Goal: Task Accomplishment & Management: Use online tool/utility

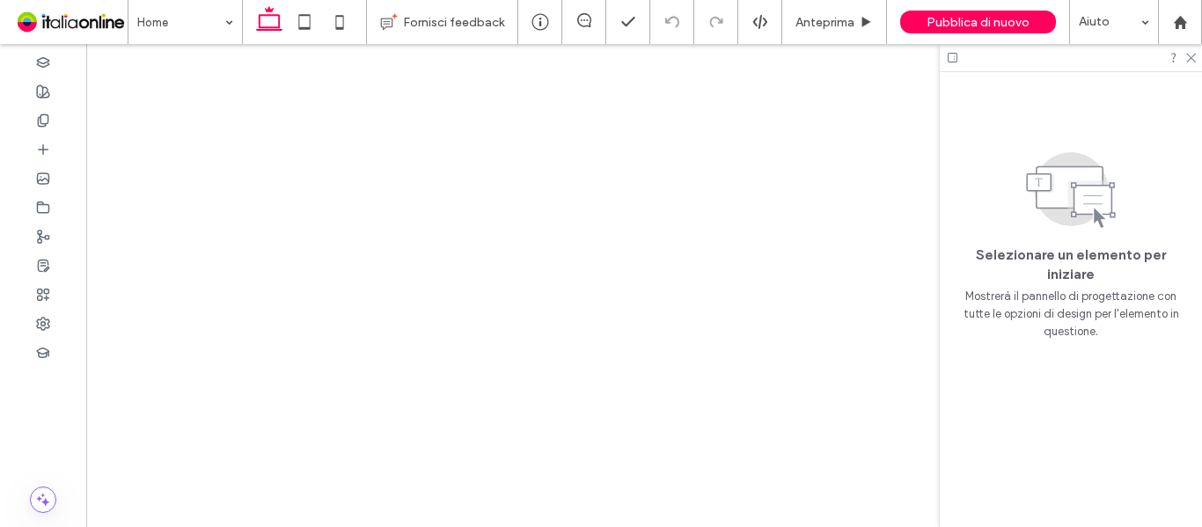
click at [952, 56] on icon at bounding box center [952, 57] width 13 height 13
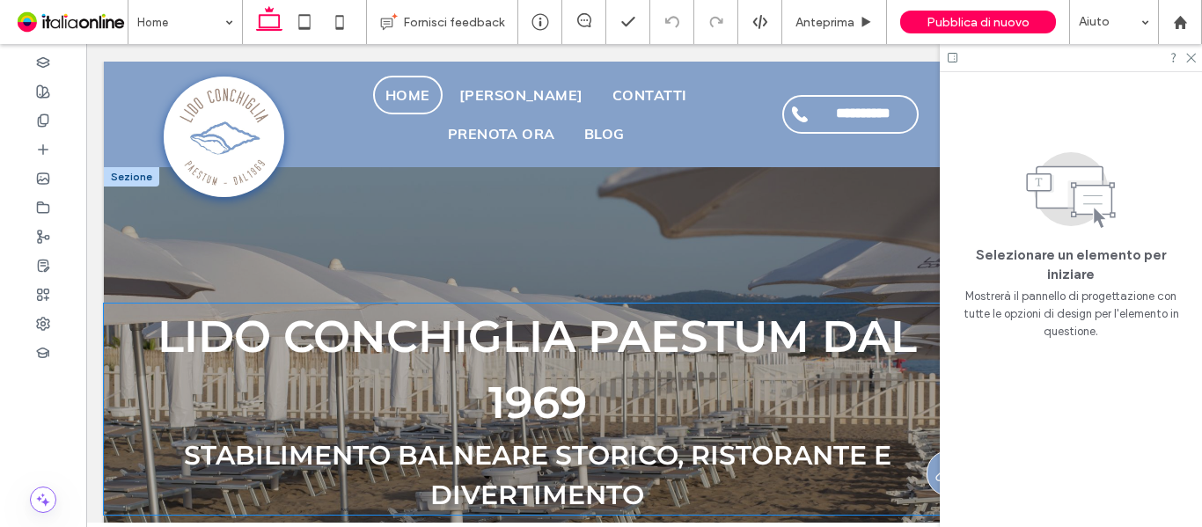
click at [334, 343] on span "Lido Conchiglia Paestum dal 1969" at bounding box center [537, 370] width 759 height 120
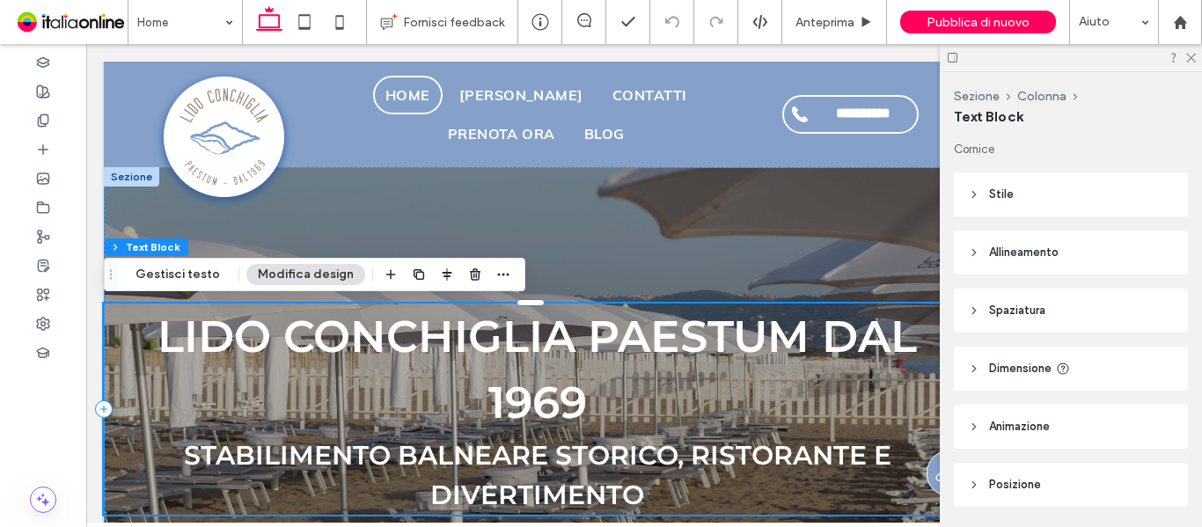
click at [1009, 197] on span "Stile" at bounding box center [1001, 195] width 25 height 18
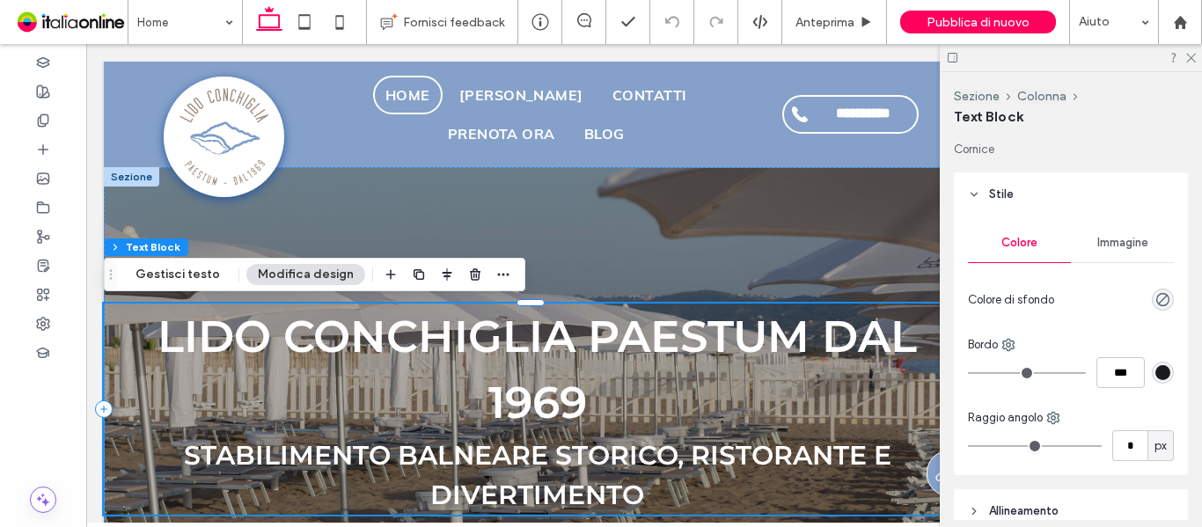
click at [1034, 196] on header "Stile" at bounding box center [1071, 194] width 234 height 44
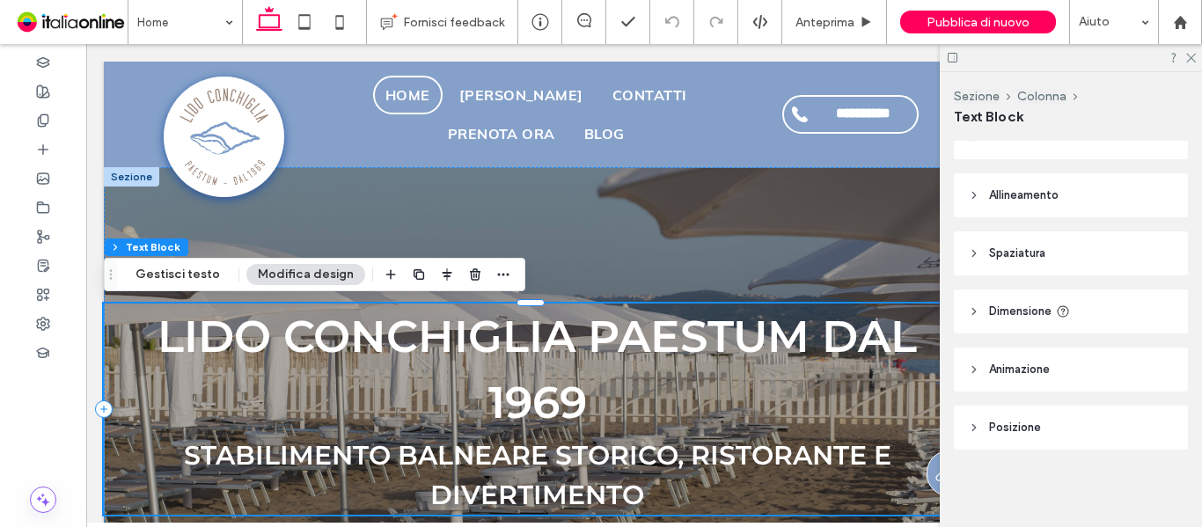
scroll to position [57, 0]
click at [41, 183] on use at bounding box center [43, 178] width 11 height 11
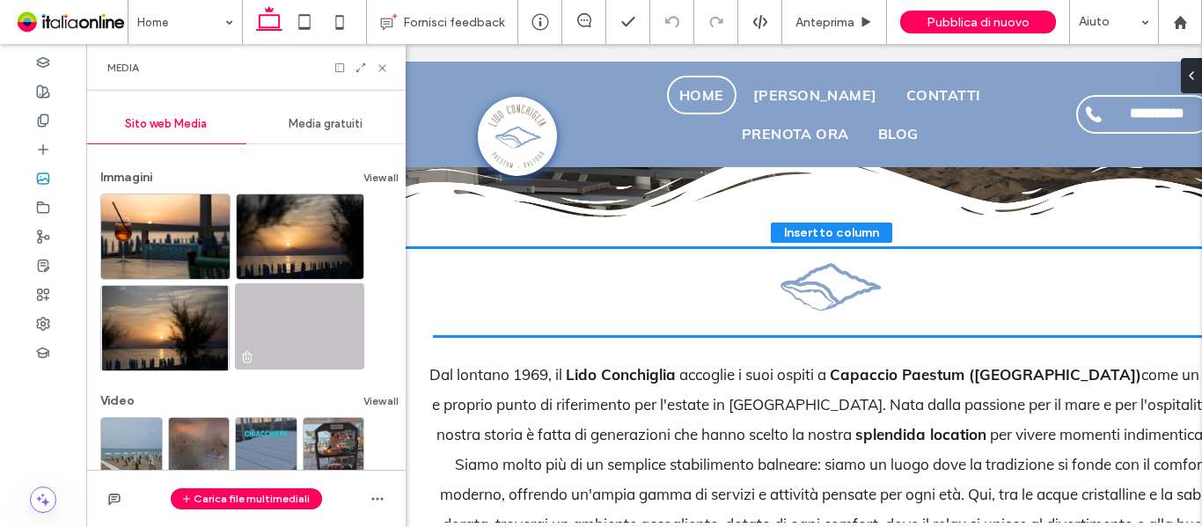
scroll to position [431, 0]
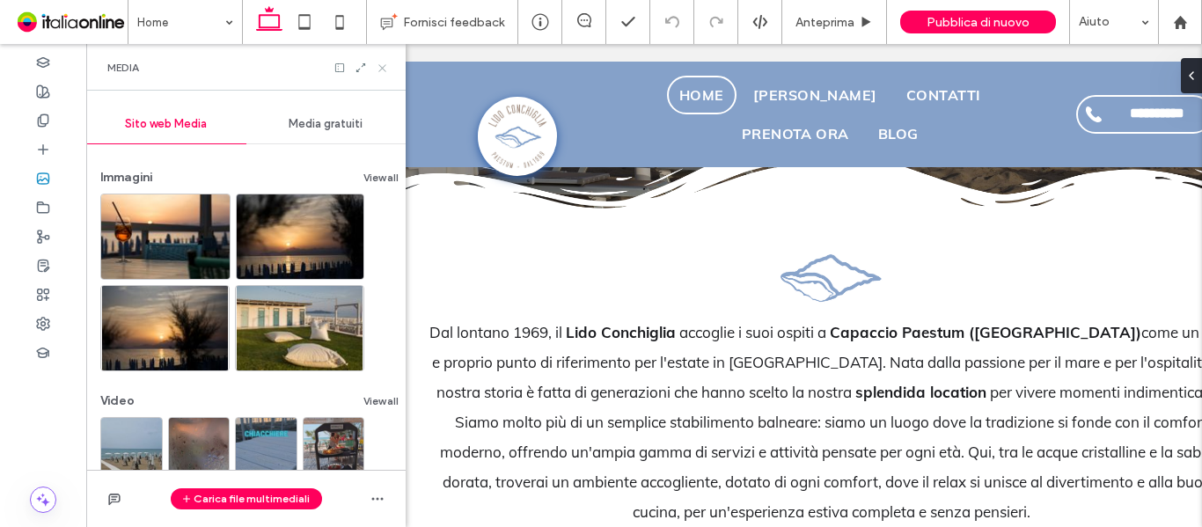
click at [385, 67] on use at bounding box center [381, 67] width 7 height 7
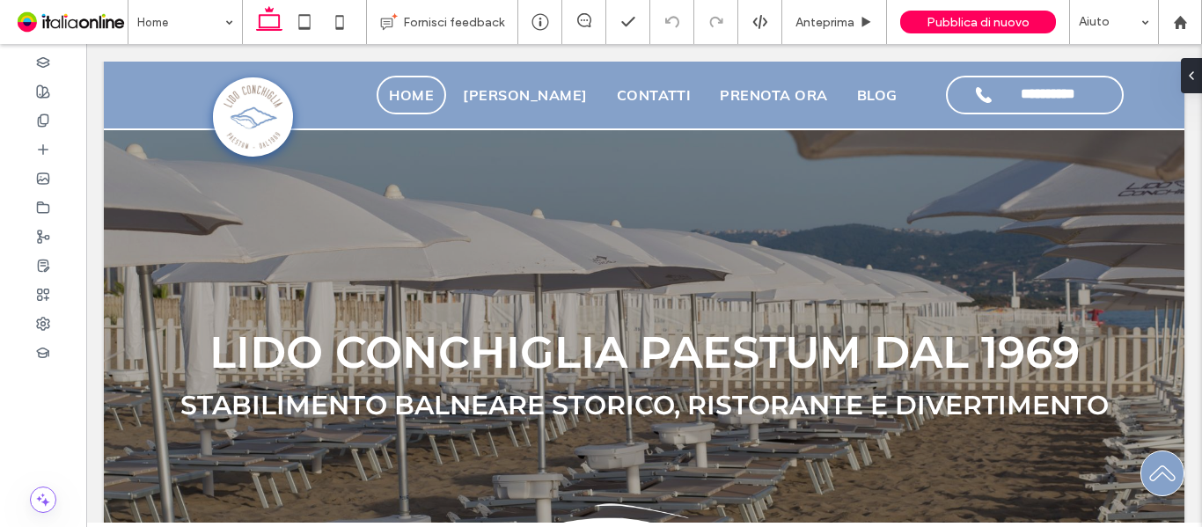
scroll to position [264, 0]
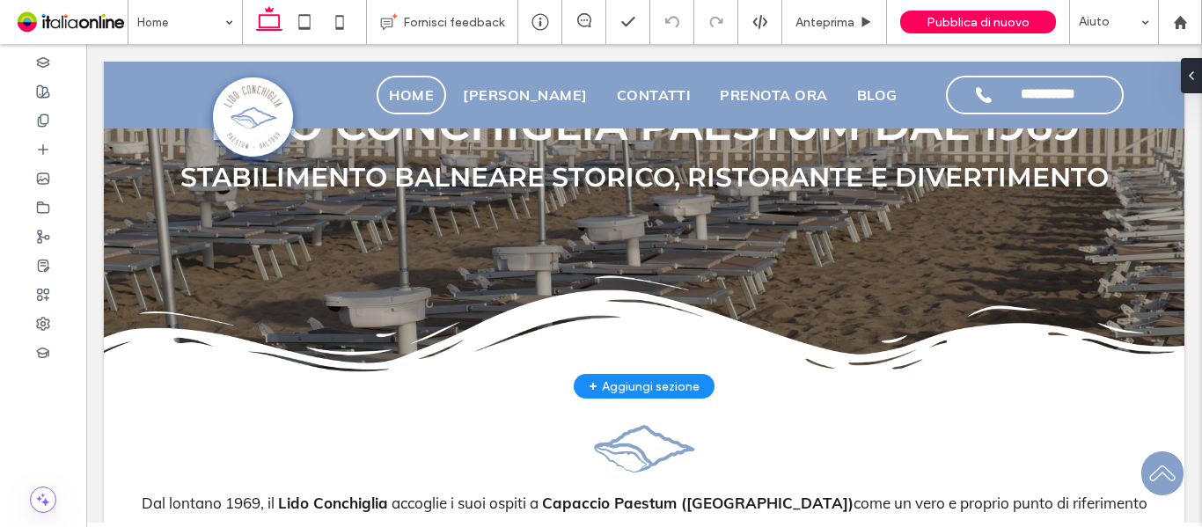
click at [649, 384] on div "+ Aggiungi sezione" at bounding box center [644, 386] width 111 height 19
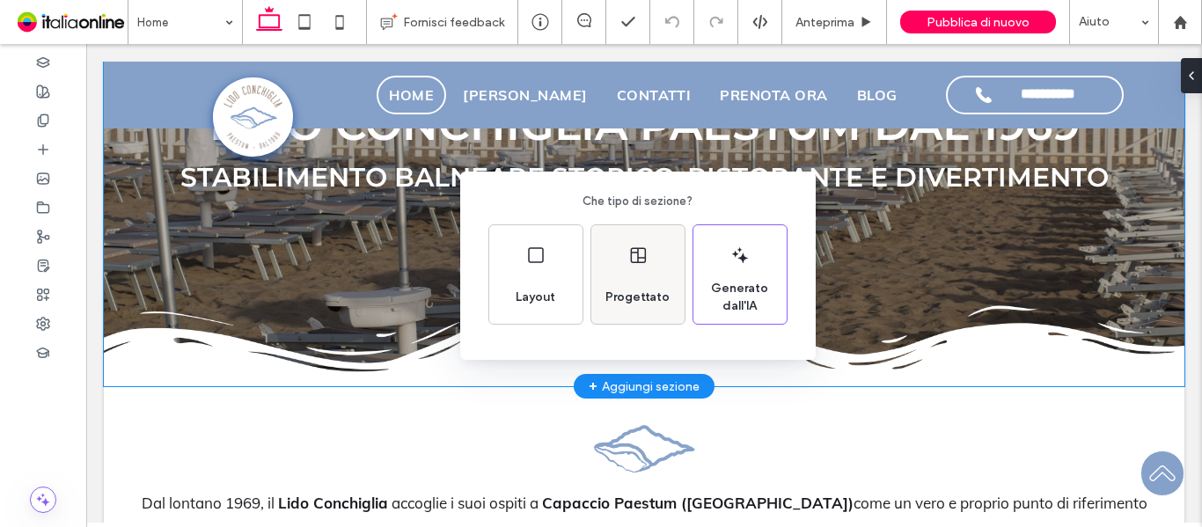
click at [631, 258] on use at bounding box center [637, 255] width 15 height 16
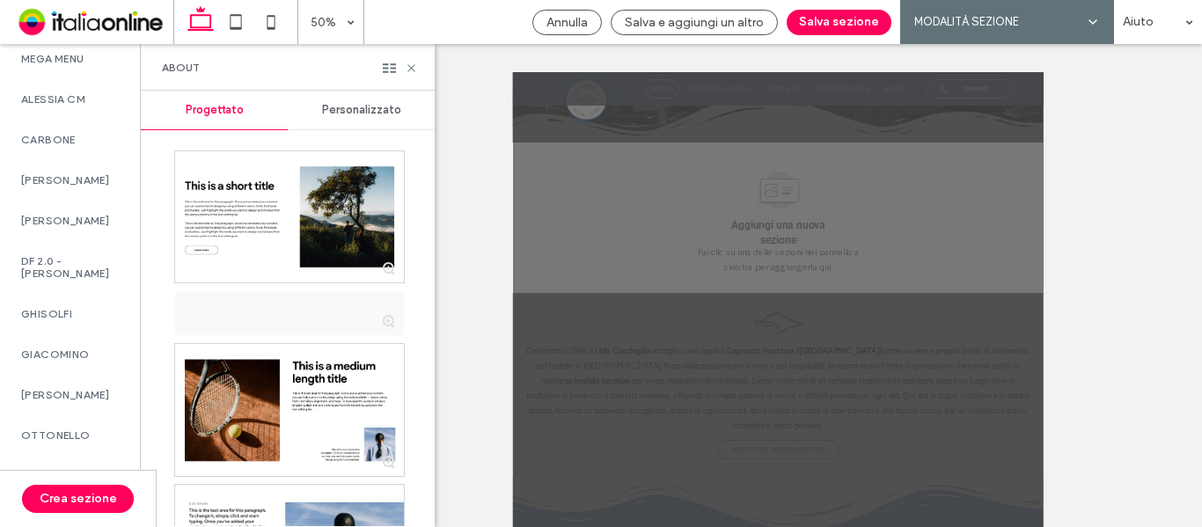
scroll to position [1408, 0]
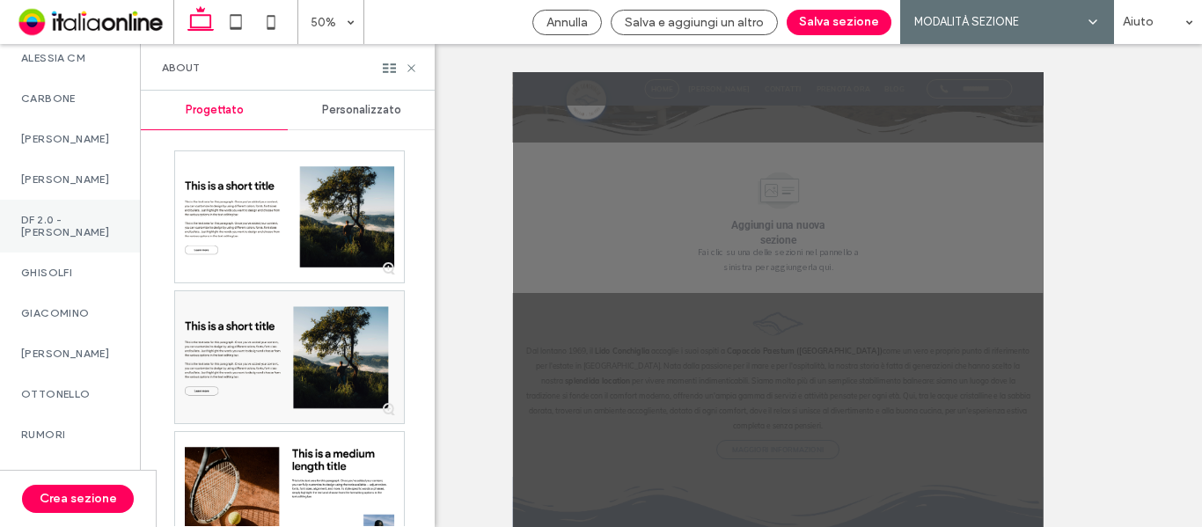
click at [76, 253] on div "DF 2.0 - [PERSON_NAME]" at bounding box center [70, 226] width 140 height 53
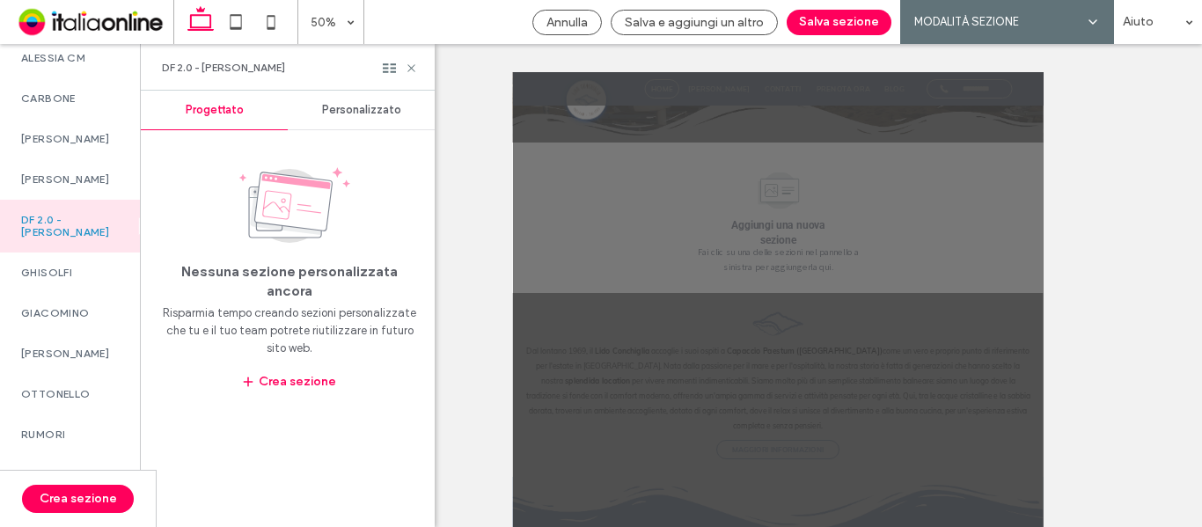
click at [362, 109] on span "Personalizzato" at bounding box center [361, 110] width 79 height 14
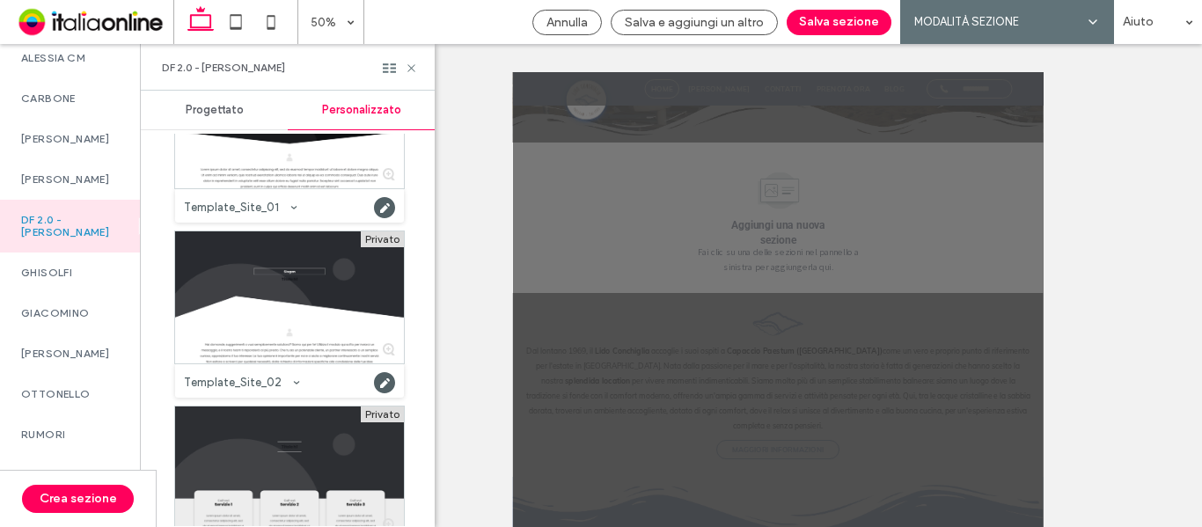
scroll to position [2200, 0]
